Goal: Ask a question

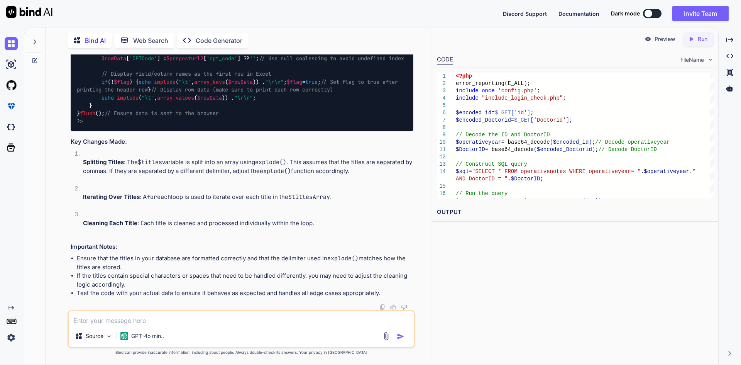
scroll to position [2653, 0]
click at [93, 318] on textarea at bounding box center [241, 318] width 345 height 14
paste textarea "<?php error_reporting(E_ALL); include_once 'config.php'; include "include_login…"
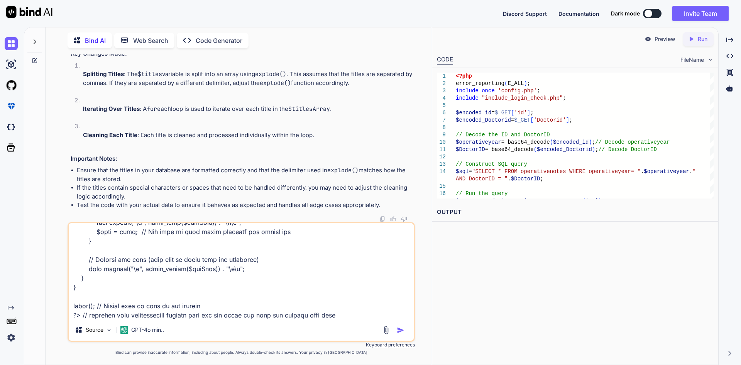
paste textarea "<?php error_reporting(E_ALL); include_once 'config.php'; include "include_login…"
paste textarea "694,366,942,469,421,000,000,000"
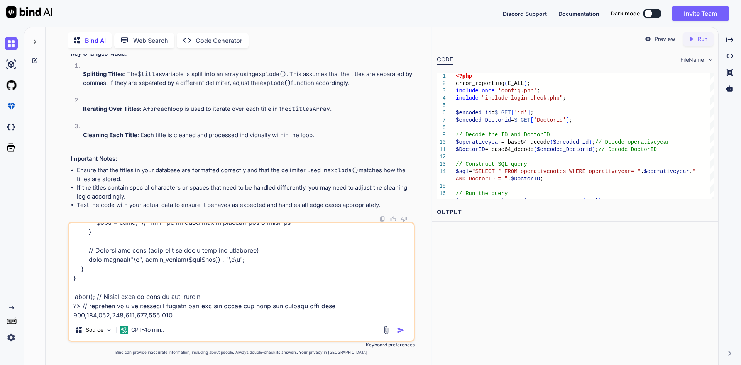
click at [255, 305] on textarea at bounding box center [241, 271] width 345 height 96
click at [213, 317] on textarea at bounding box center [241, 271] width 345 height 96
type textarea "<?php error_reporting(E_ALL); include_once 'config.php'; include "include_login…"
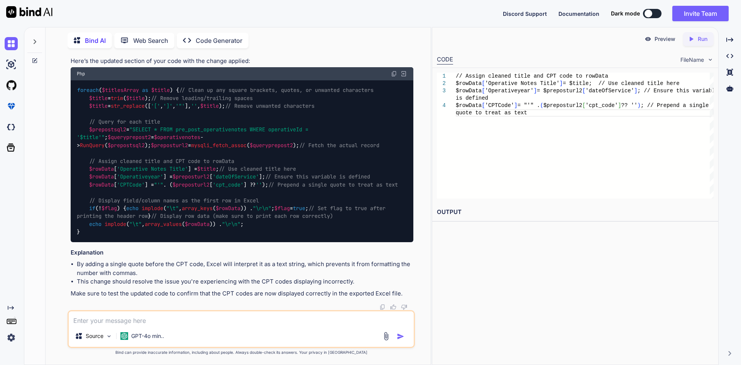
scroll to position [3217, 0]
click at [136, 318] on textarea at bounding box center [241, 318] width 345 height 14
paste textarea "str_replace(".pdf", "", $titles)"
type textarea "dont remove this str_replace(".pdf", "", $titles)"
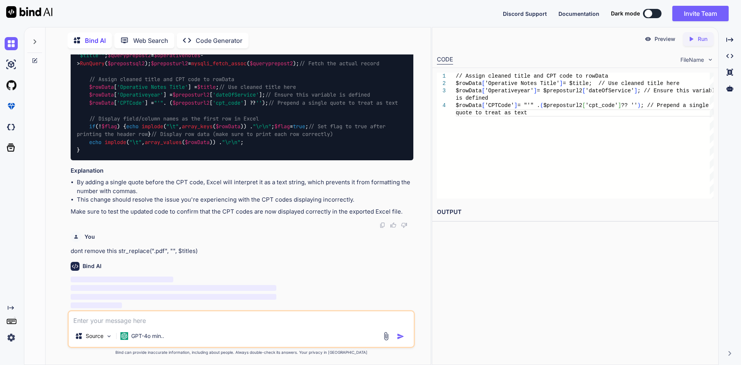
scroll to position [3405, 0]
click at [165, 280] on span "‌" at bounding box center [122, 279] width 103 height 6
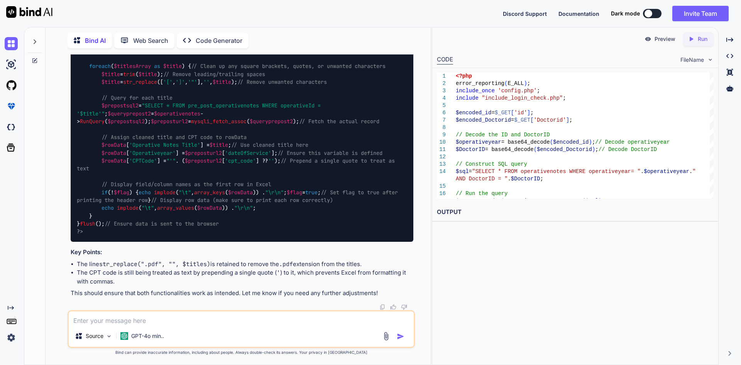
scroll to position [4018, 0]
click at [132, 317] on textarea at bounding box center [241, 318] width 345 height 14
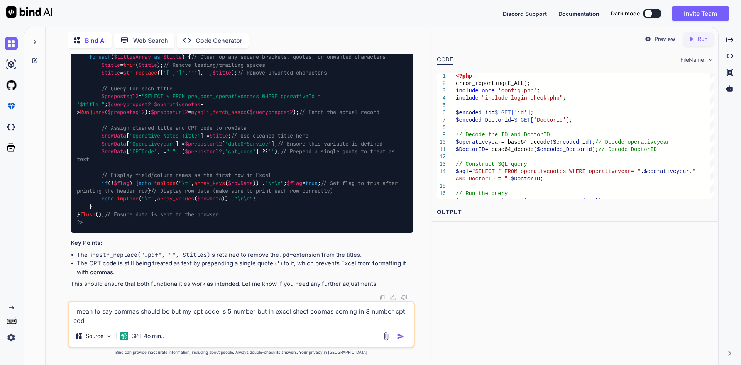
type textarea "i mean to say commas should be but my cpt code is 5 number but in excel sheet c…"
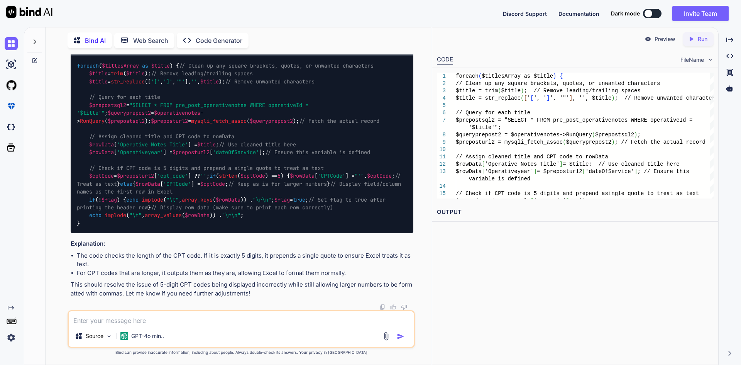
scroll to position [4556, 0]
click at [139, 315] on textarea at bounding box center [241, 318] width 345 height 14
paste textarea "str_replace(".pdf", "", $titles)"
type textarea "but this will be str_replace(".pdf", "", $titles)"
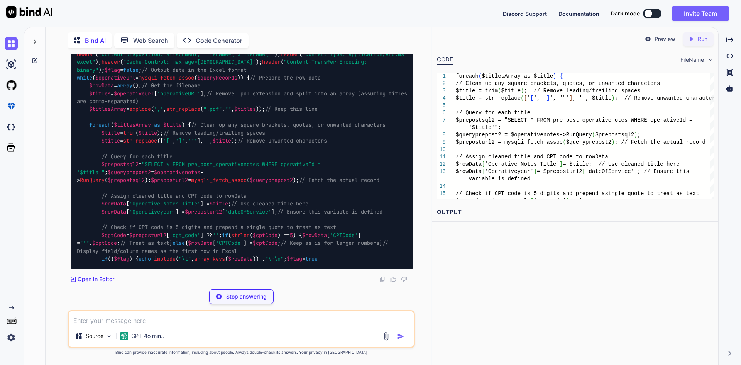
scroll to position [5304, 0]
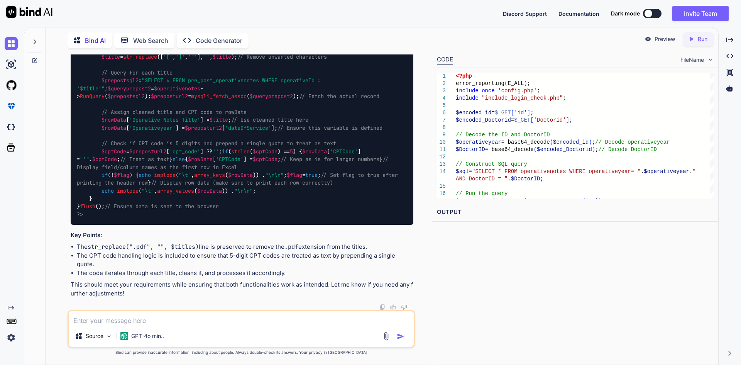
click at [133, 321] on textarea at bounding box center [241, 318] width 345 height 14
paste textarea "69436,69424,"
click at [125, 320] on textarea "69436,69424," at bounding box center [241, 318] width 345 height 14
type textarea "69436,69424 // this is my cpt code format"
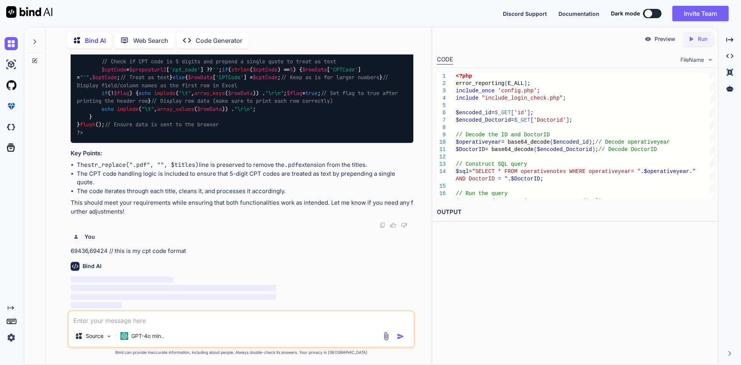
scroll to position [5492, 0]
click at [125, 286] on span "‌" at bounding box center [174, 288] width 206 height 6
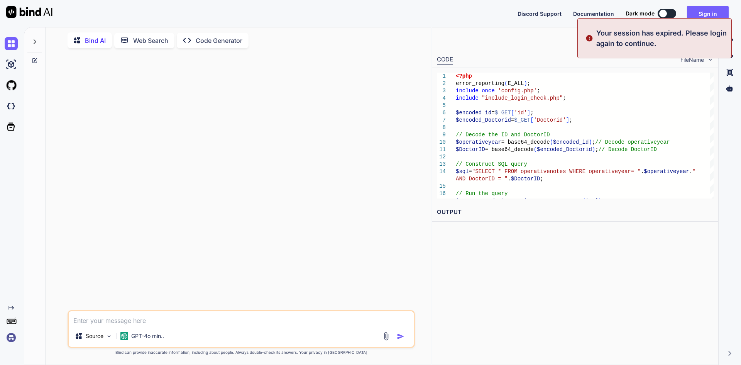
scroll to position [0, 0]
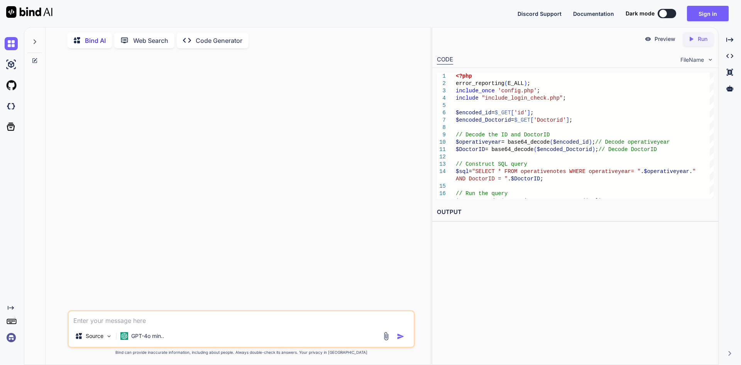
click at [403, 335] on img "button" at bounding box center [401, 336] width 8 height 8
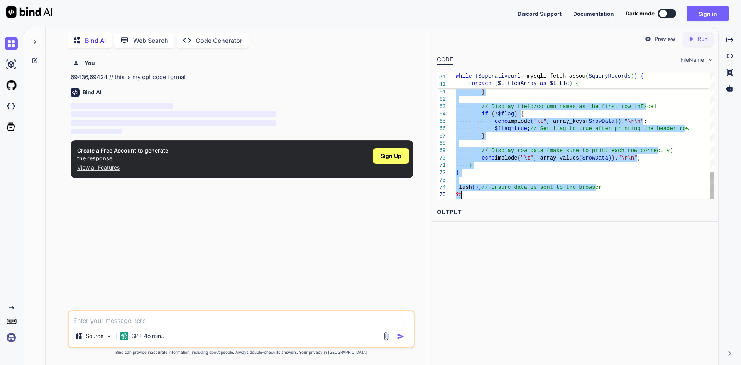
drag, startPoint x: 456, startPoint y: 78, endPoint x: 502, endPoint y: 219, distance: 148.6
type textarea "<?php error_reporting(E_ALL); include_once 'config.php'; include "include_login…"
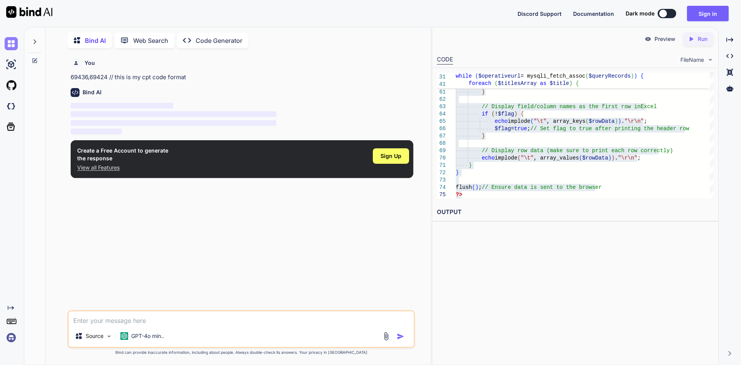
click at [11, 44] on img at bounding box center [11, 43] width 13 height 13
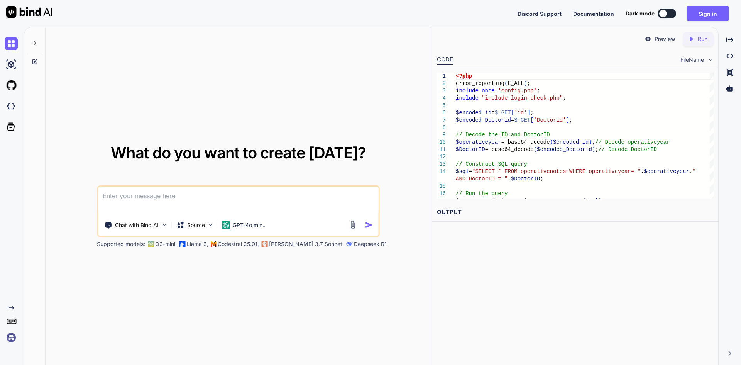
click at [122, 201] on textarea at bounding box center [238, 200] width 280 height 29
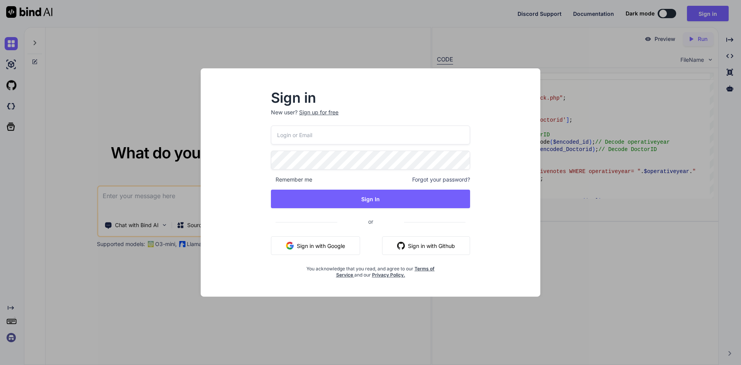
click at [300, 127] on input "email" at bounding box center [370, 134] width 199 height 19
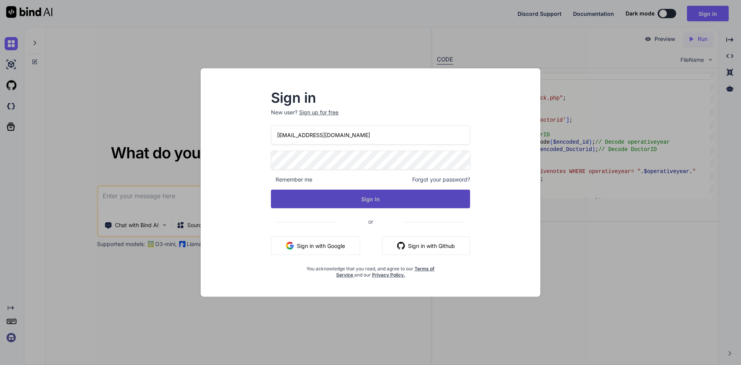
click at [340, 194] on button "Sign In" at bounding box center [370, 199] width 199 height 19
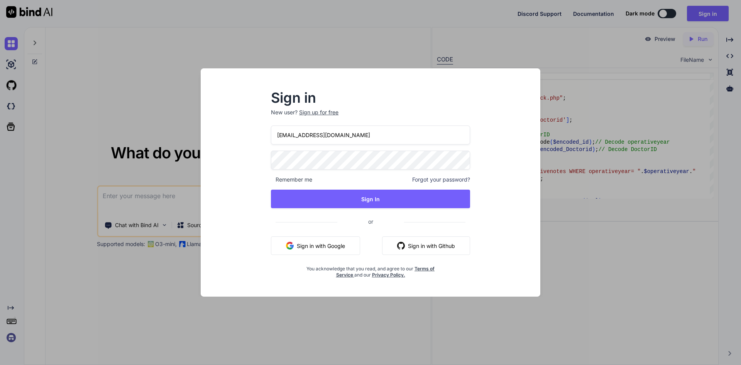
click at [291, 135] on input "[EMAIL_ADDRESS][DOMAIN_NAME]" at bounding box center [370, 134] width 199 height 19
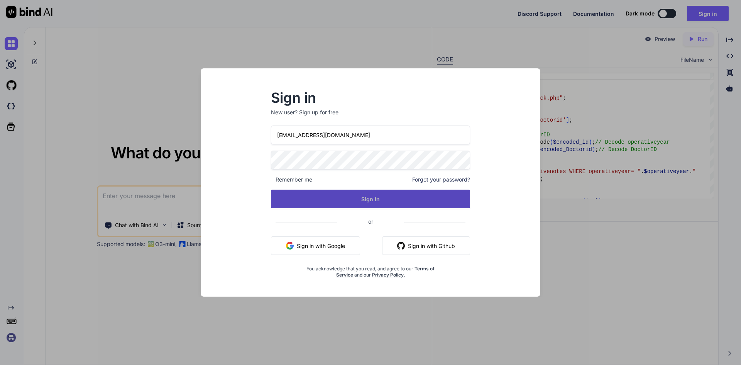
type input "[EMAIL_ADDRESS][DOMAIN_NAME]"
click at [329, 197] on button "Sign In" at bounding box center [370, 199] width 199 height 19
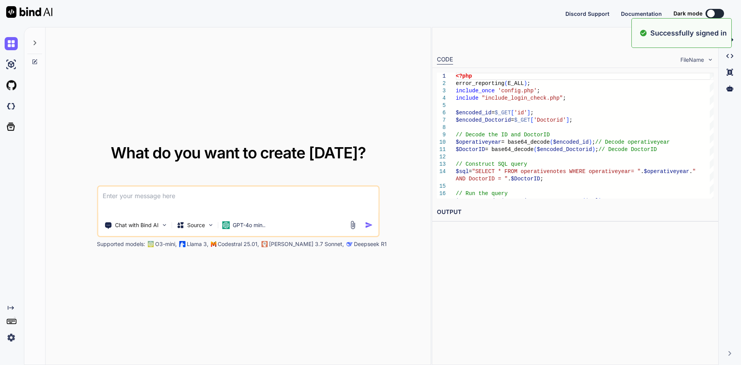
click at [207, 196] on textarea at bounding box center [238, 200] width 280 height 29
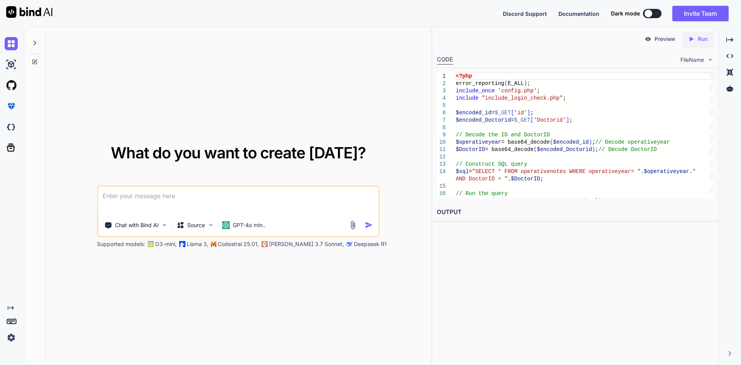
click at [171, 197] on textarea at bounding box center [238, 200] width 280 height 29
paste textarea "<?php error_reporting(E_ALL); include_once 'config.php'; include "include_login…"
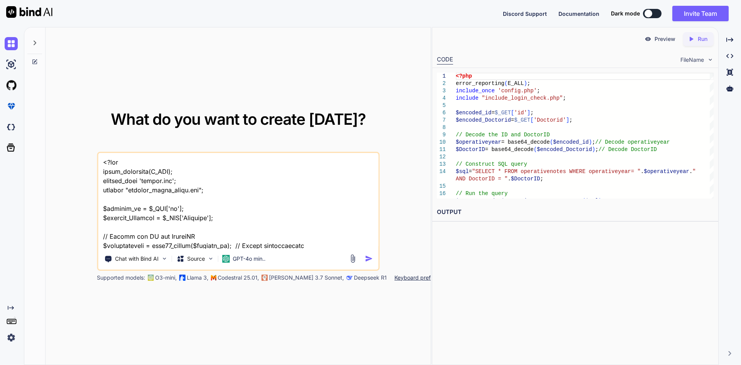
scroll to position [631, 0]
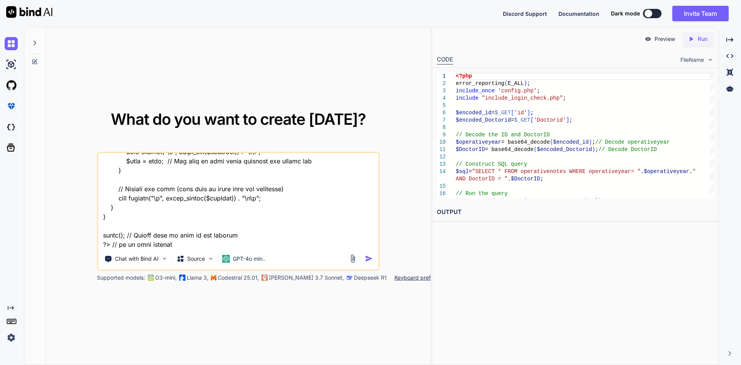
paste textarea "69436,69424,"
type textarea "<?php error_reporting(E_ALL); include_once 'config.php'; include "include_login…"
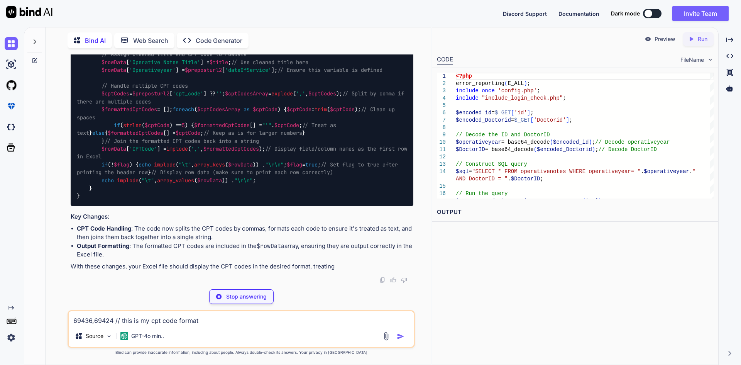
scroll to position [616, 0]
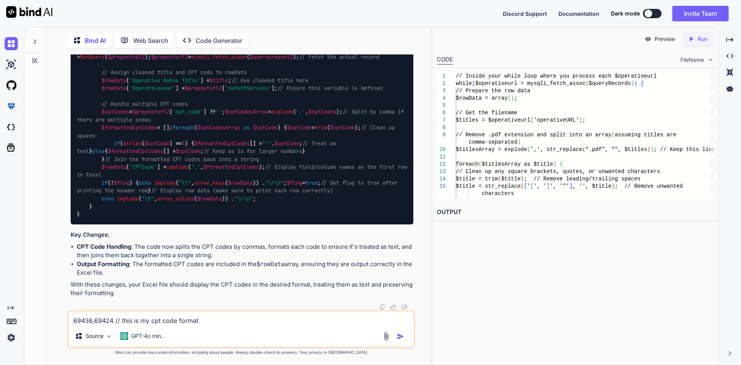
click at [400, 335] on img "button" at bounding box center [401, 336] width 8 height 8
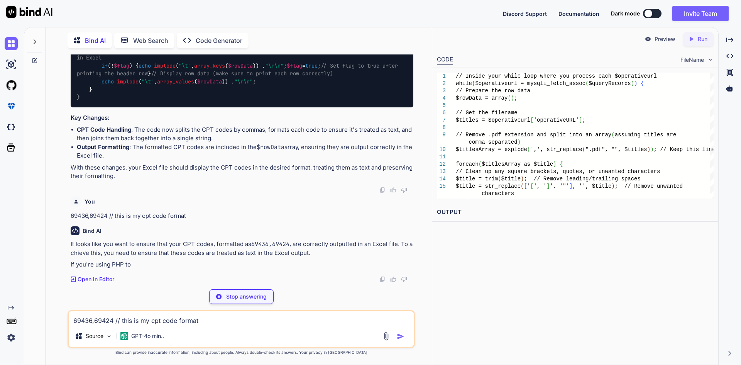
scroll to position [733, 0]
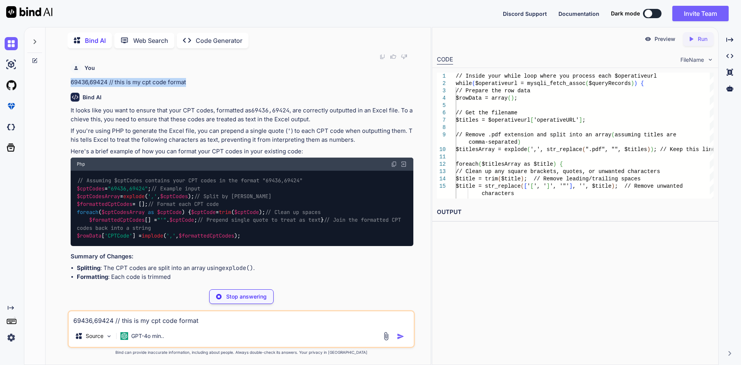
drag, startPoint x: 71, startPoint y: 215, endPoint x: 190, endPoint y: 218, distance: 118.9
click at [190, 87] on p "69436,69424 // this is my cpt code format" at bounding box center [242, 82] width 343 height 9
copy p "69436,69424 // this is my cpt code format"
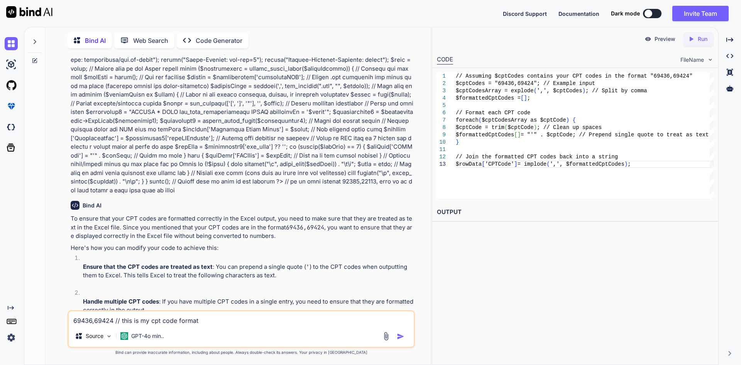
scroll to position [262, 0]
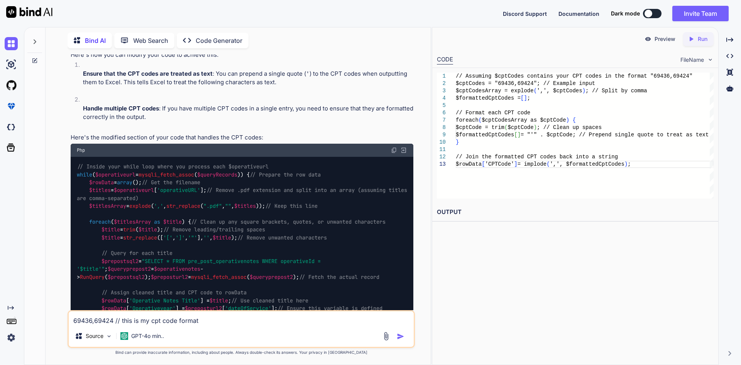
click at [394, 151] on img at bounding box center [394, 150] width 6 height 6
click at [99, 318] on textarea "69436,69424 // this is my cpt code format" at bounding box center [241, 318] width 345 height 14
paste textarea "// Inside your while loop where you process each $operativeurl while ($operativ…"
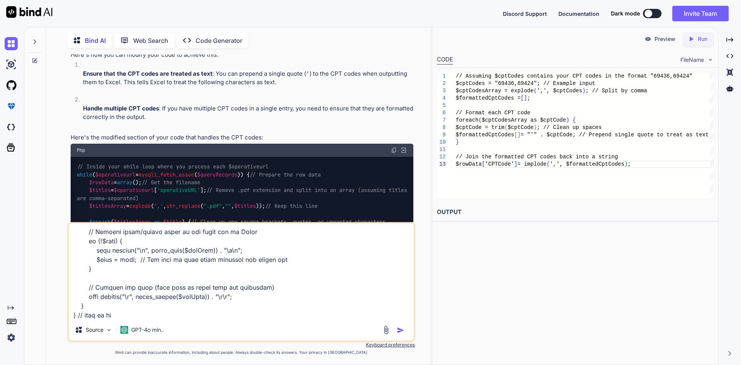
paste textarea "69436,69424,"
paste textarea "694,366,"
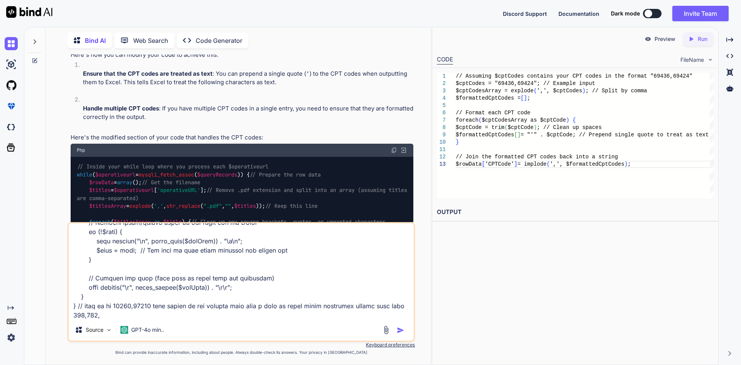
type textarea "// Inside your while loop where you process each $operativeurl while ($operativ…"
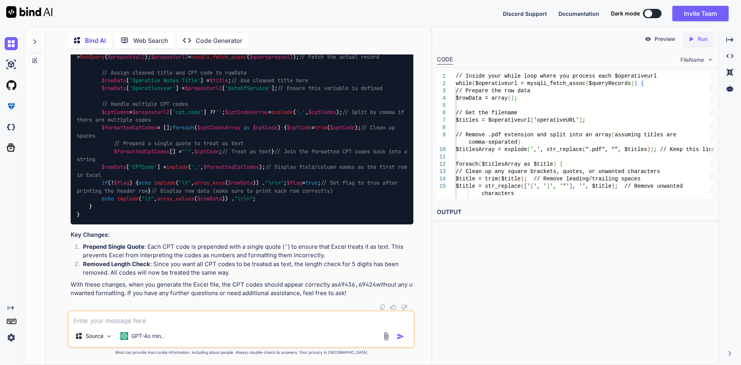
scroll to position [1531, 0]
click at [97, 318] on textarea at bounding box center [241, 318] width 345 height 14
paste textarea "694,366,"
type textarea "cpt code is coming but 694,366 semicolon after 3 digit even i have 5 digit cpt …"
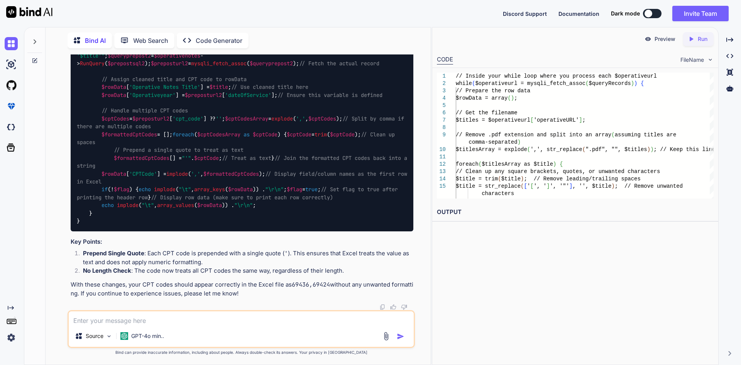
scroll to position [1971, 0]
click at [385, 125] on div "// Inside your while loop where you process each $operativeurl while ( $operati…" at bounding box center [242, 87] width 343 height 288
